Goal: Task Accomplishment & Management: Use online tool/utility

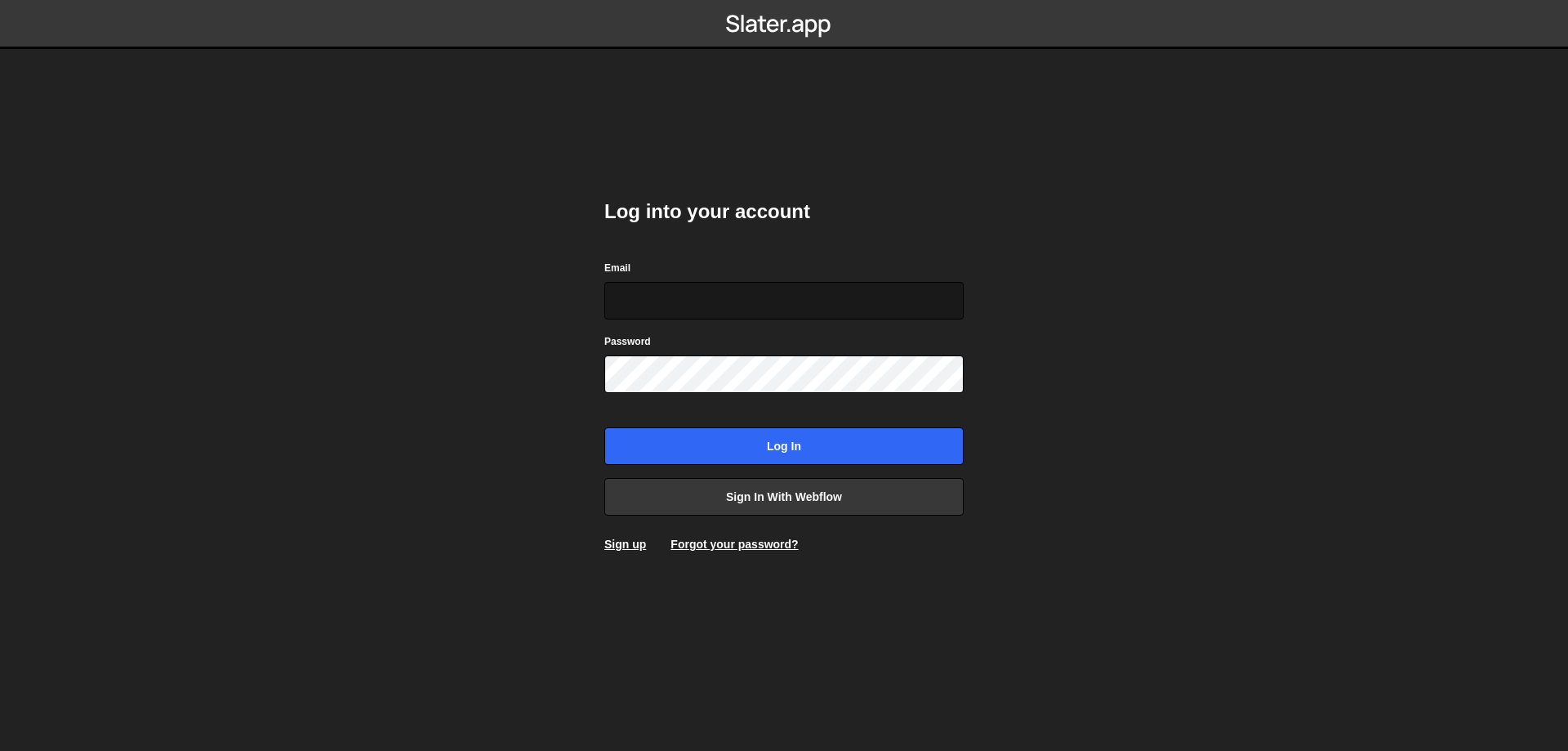
click at [749, 289] on input "Email" at bounding box center [783, 301] width 359 height 38
type input "[DOMAIN_NAME][EMAIL_ADDRESS][DOMAIN_NAME]"
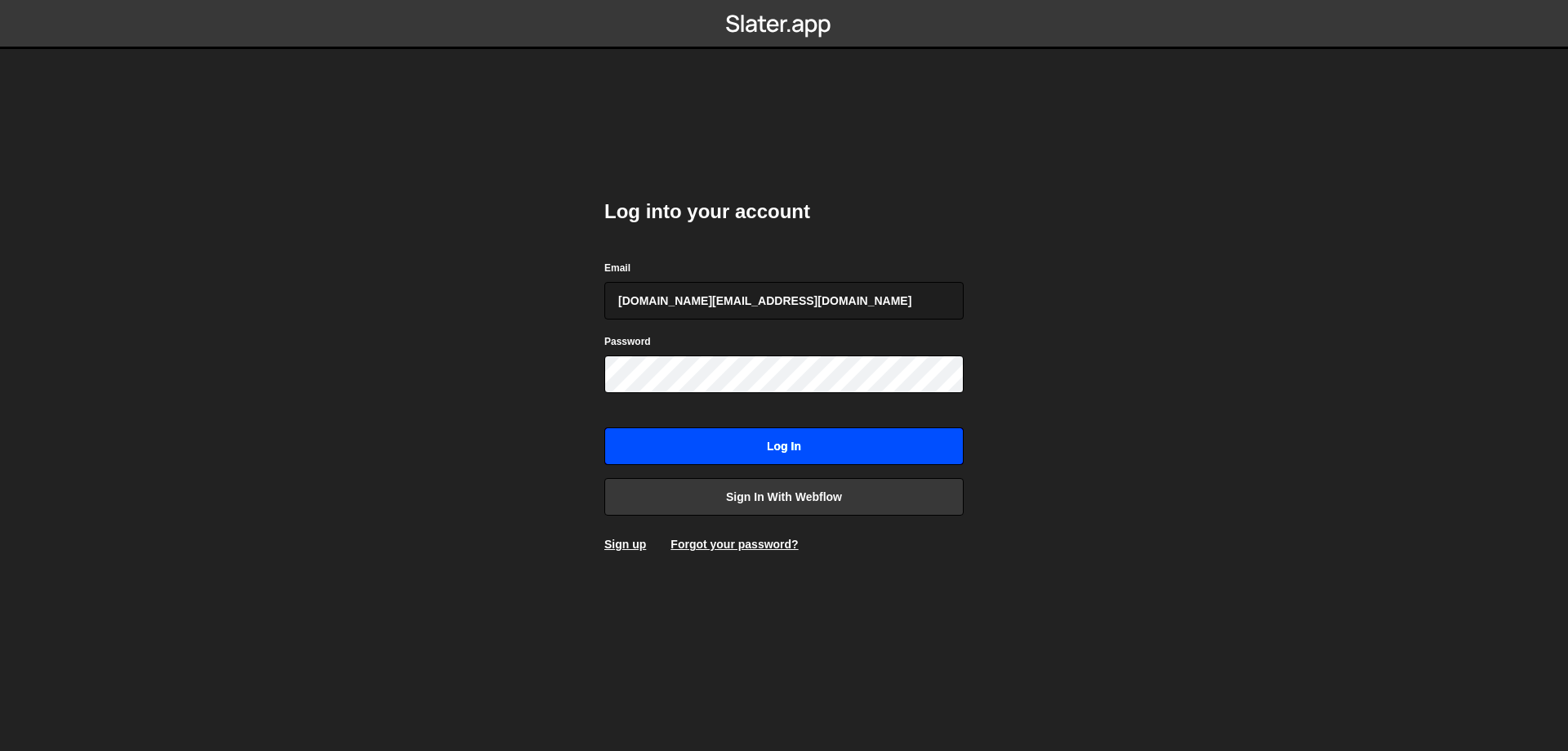
click at [797, 449] on input "Log in" at bounding box center [783, 446] width 359 height 38
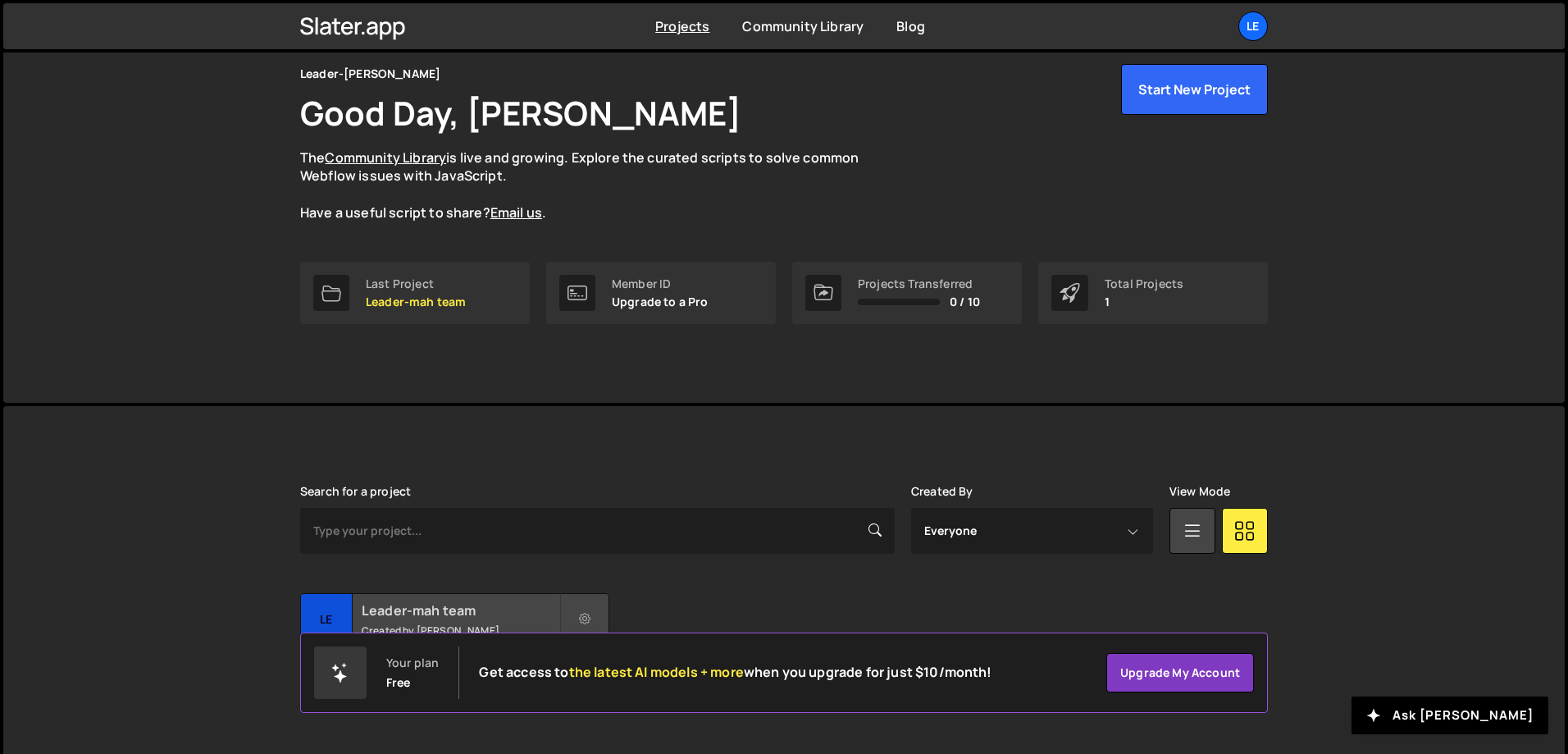
scroll to position [91, 0]
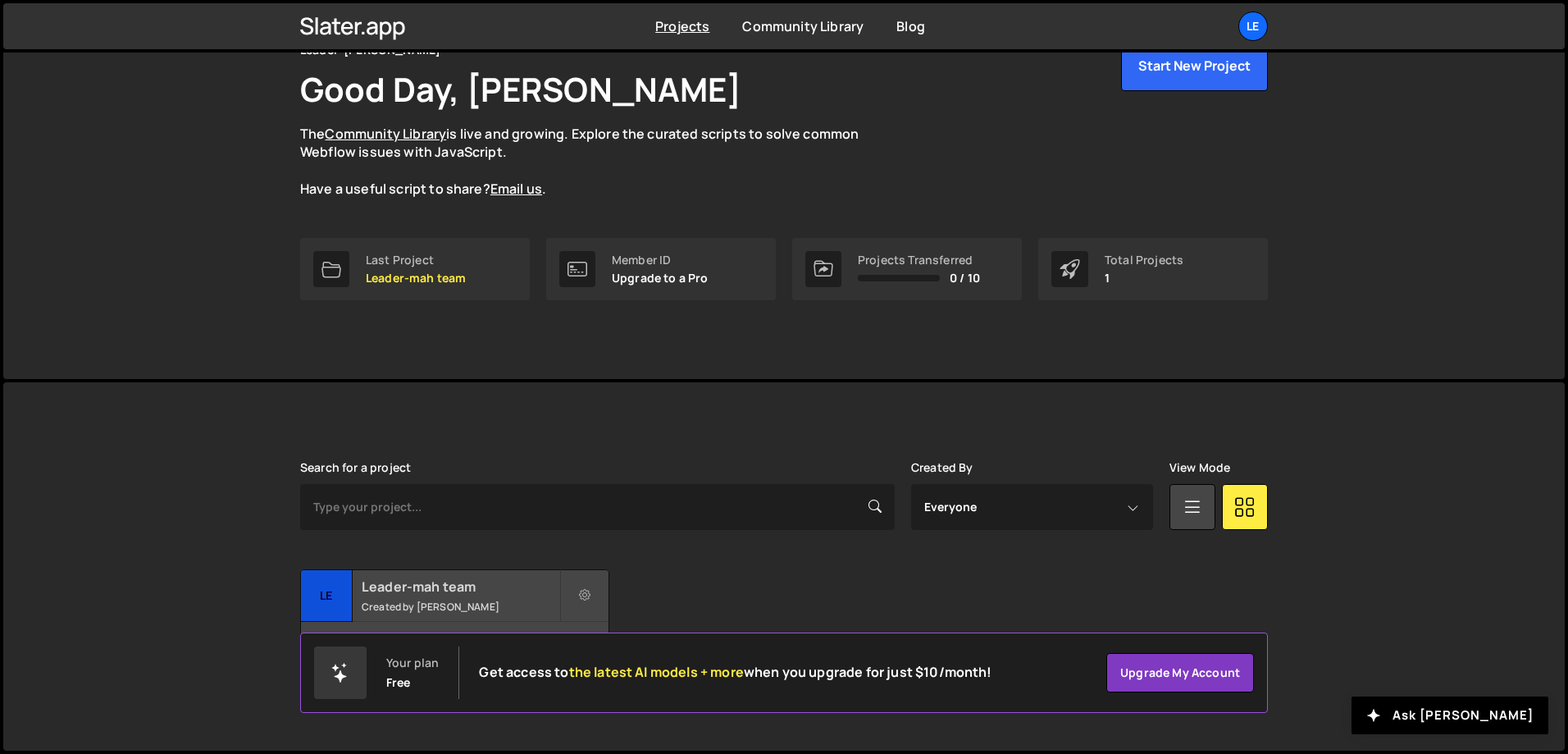
click at [410, 582] on h2 "Leader-mah team" at bounding box center [460, 586] width 198 height 18
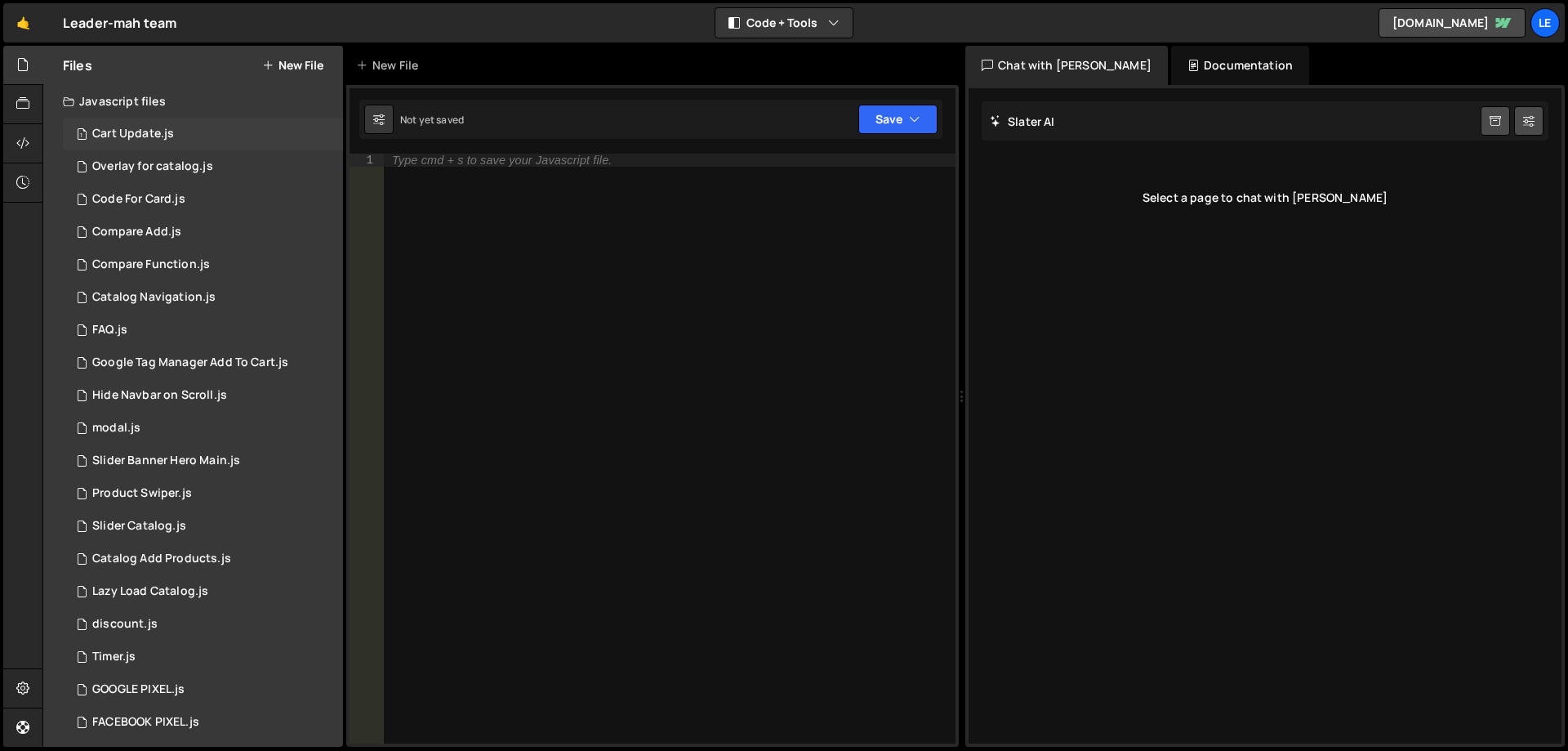
click at [183, 134] on div "1 Cart Update.js 0" at bounding box center [202, 134] width 280 height 33
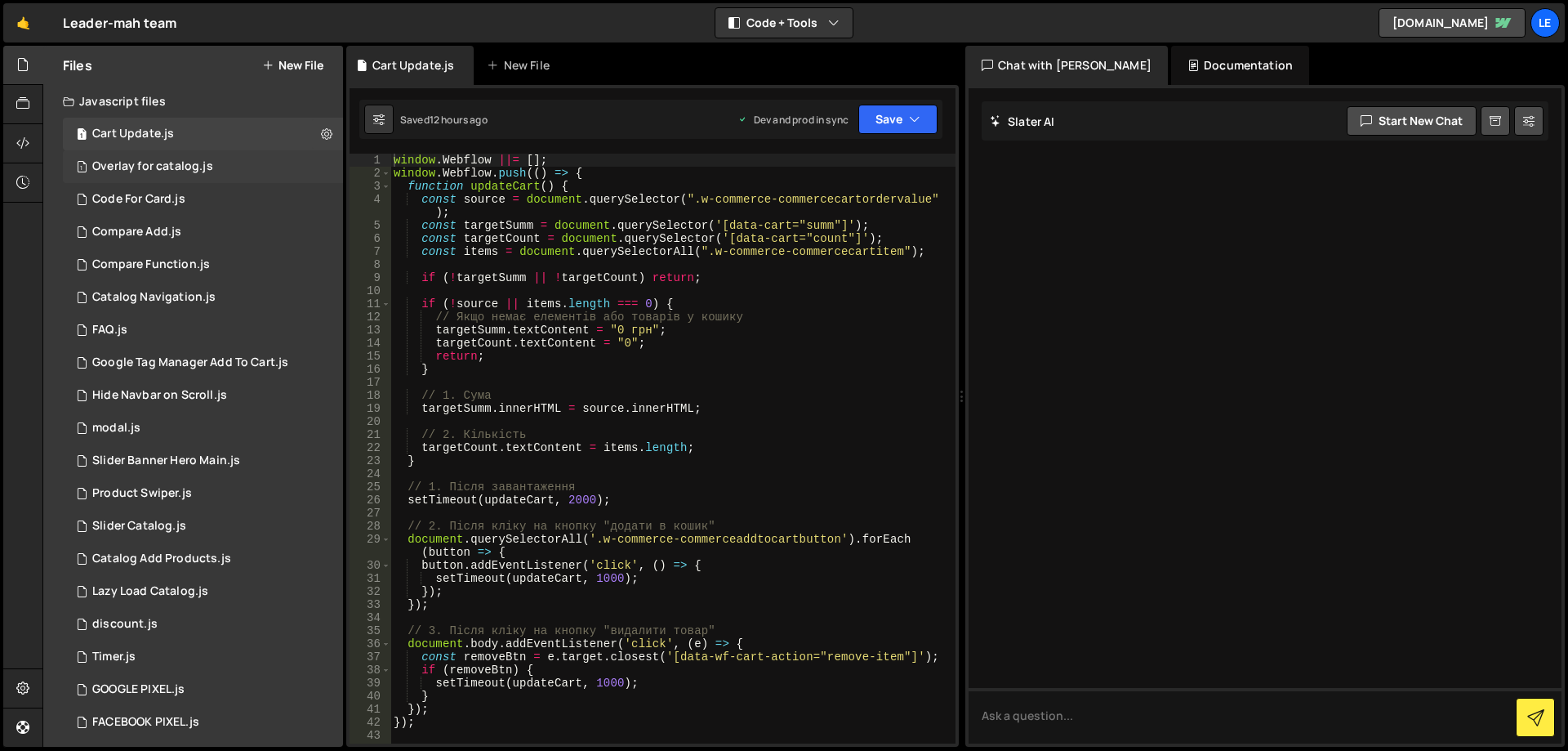
click at [193, 176] on div "1 Overlay for catalog.js 0" at bounding box center [202, 166] width 280 height 33
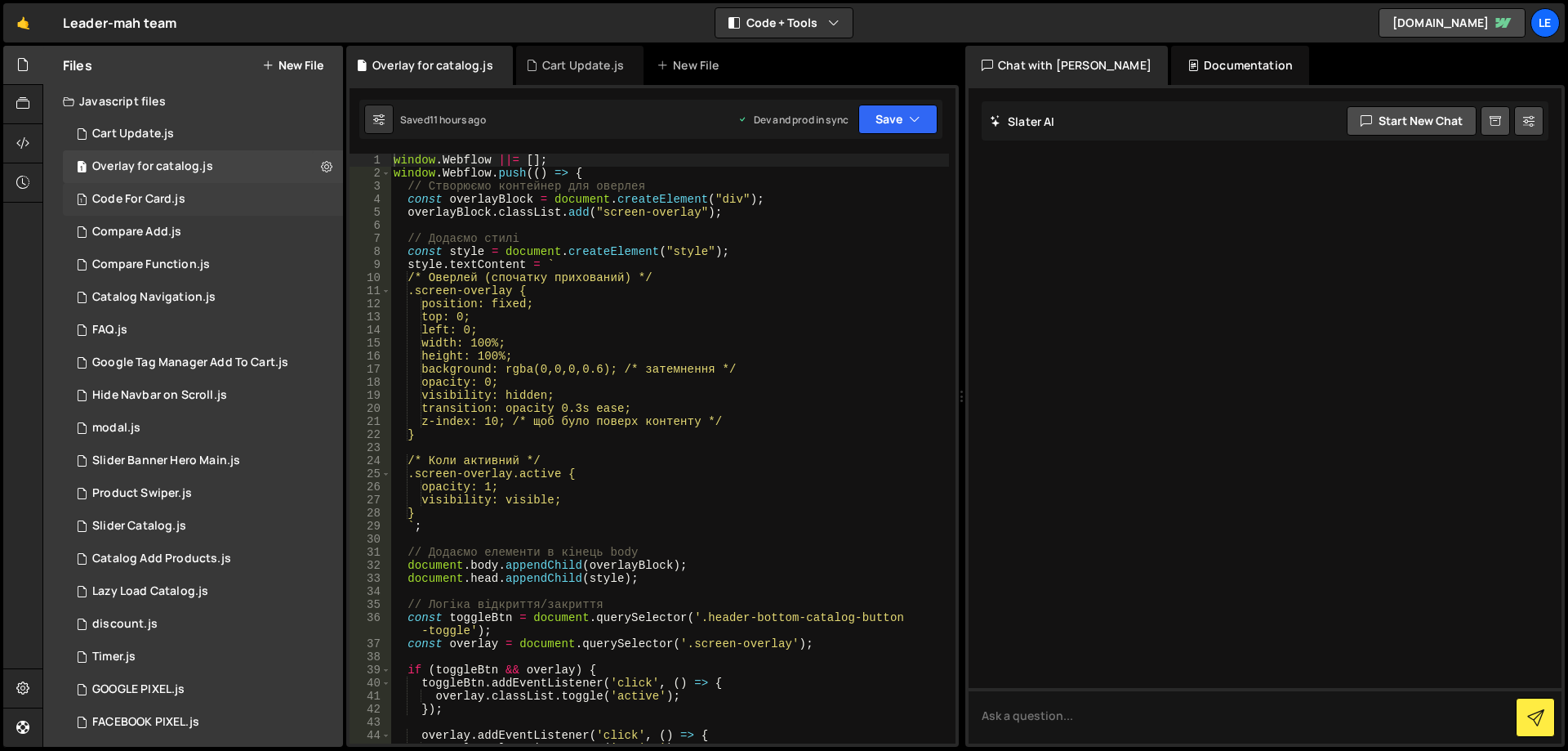
click at [212, 203] on div "1 Code For Card.js 0" at bounding box center [202, 199] width 280 height 33
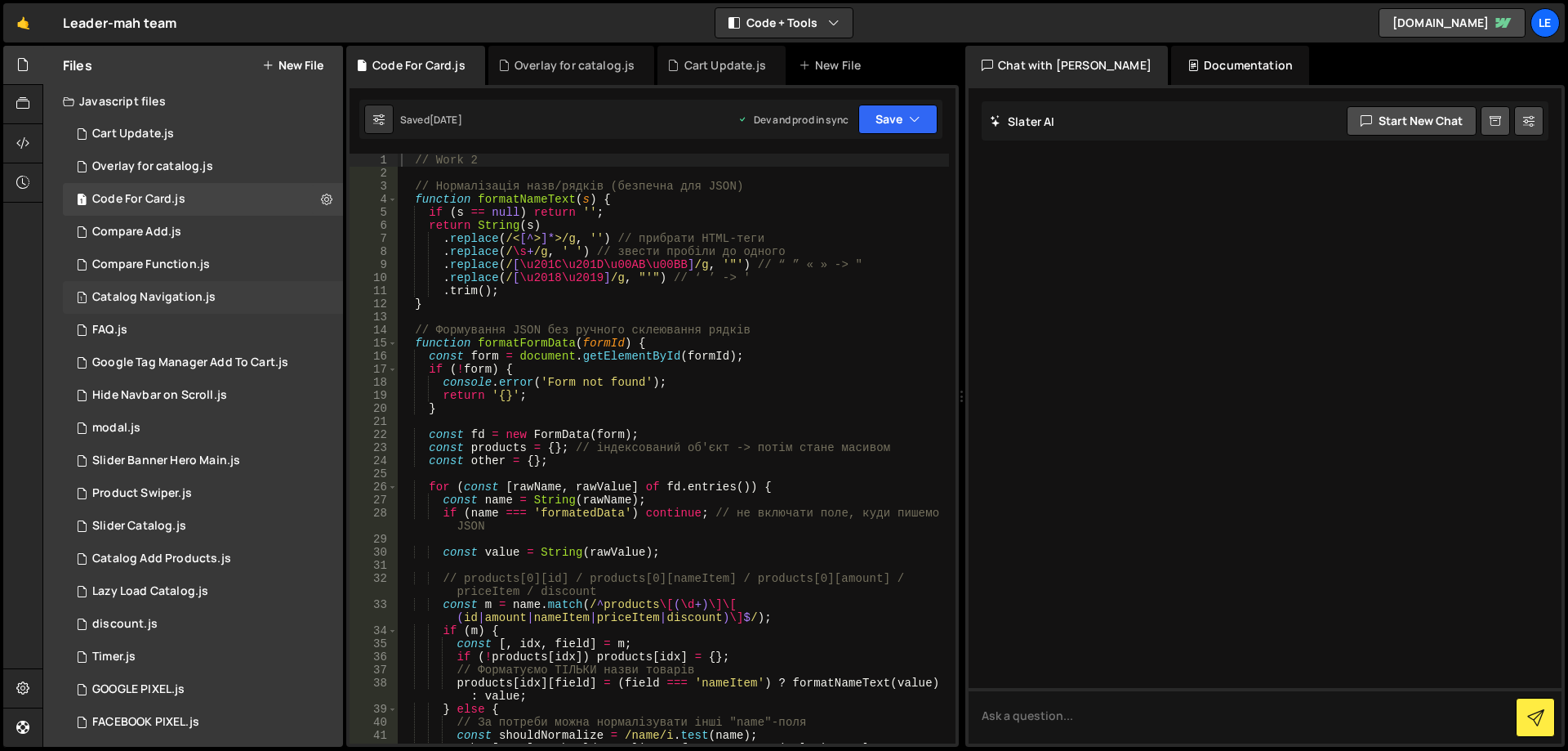
click at [213, 291] on div "1 Catalog Navigation.js 0" at bounding box center [202, 297] width 280 height 33
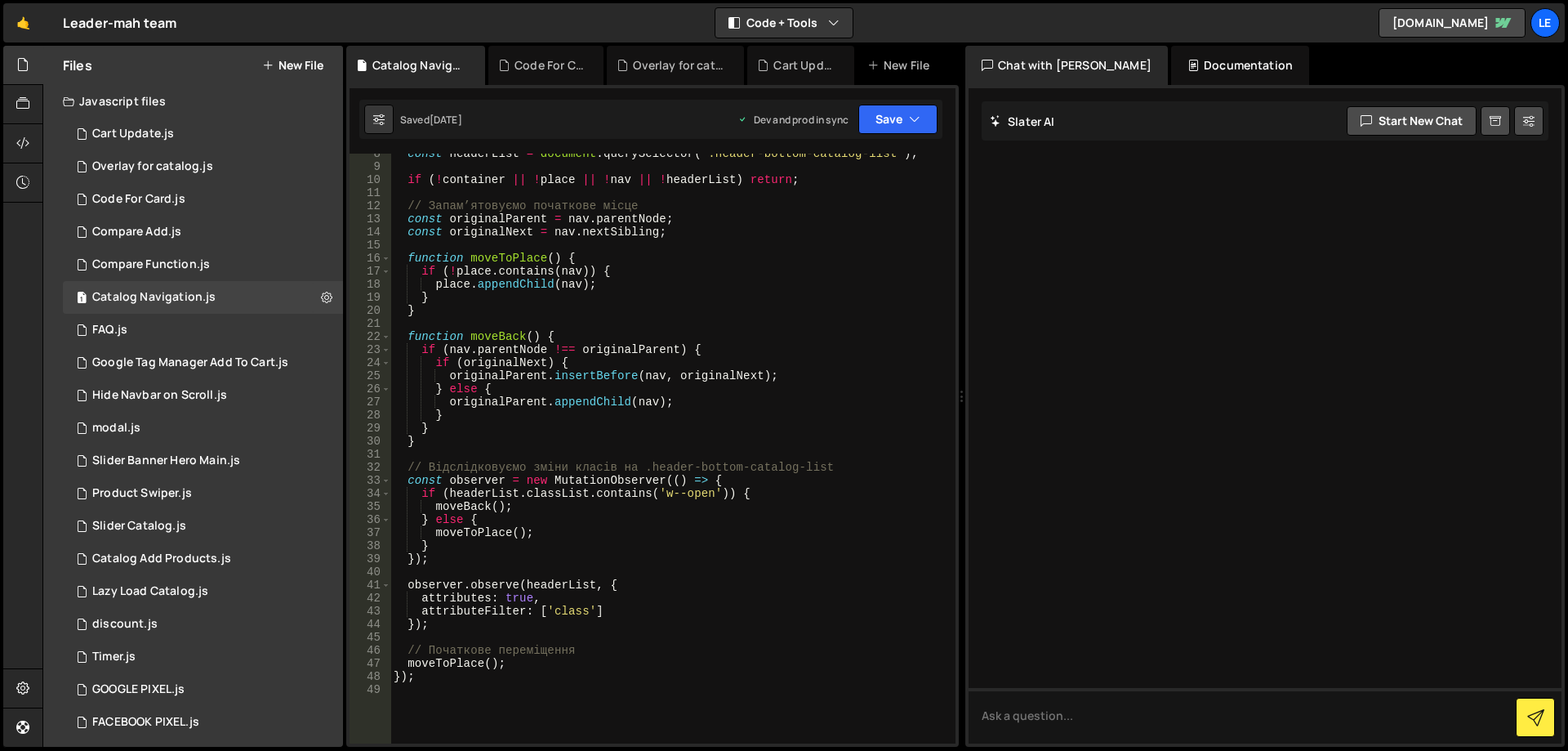
scroll to position [196, 0]
